Goal: Navigation & Orientation: Find specific page/section

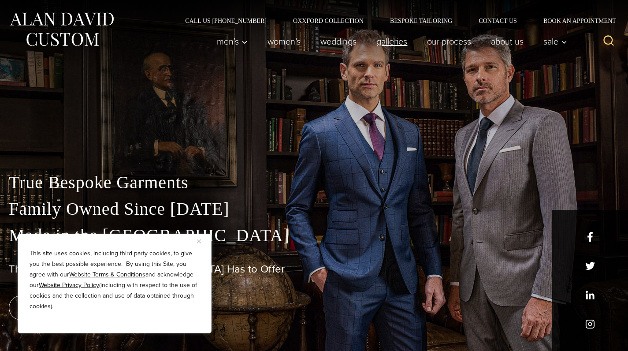
click at [417, 48] on link "Galleries" at bounding box center [392, 42] width 51 height 18
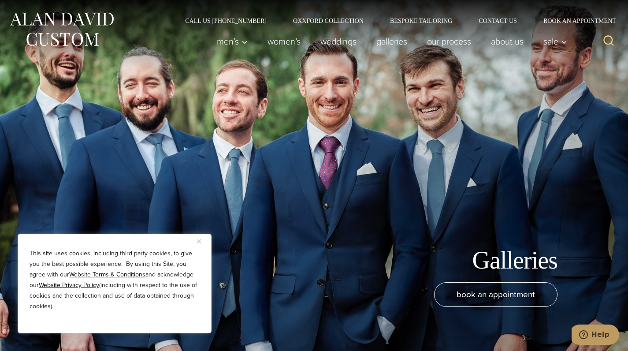
click at [21, 30] on img at bounding box center [62, 29] width 106 height 39
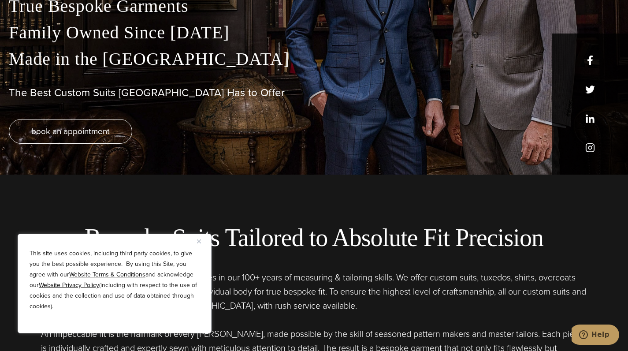
click at [318, 42] on p "True Bespoke Garments Family Owned Since [DATE] Made in [GEOGRAPHIC_DATA]" at bounding box center [314, 32] width 610 height 79
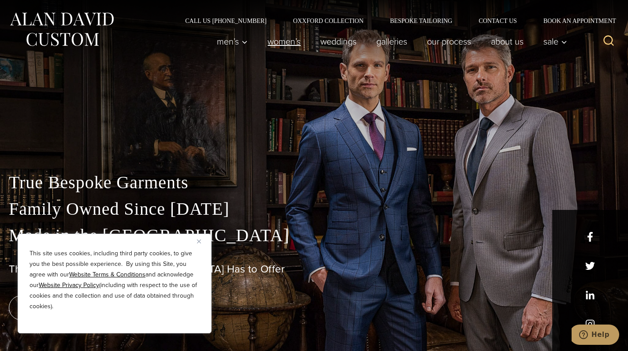
click at [311, 36] on link "Women’s" at bounding box center [284, 42] width 53 height 18
